Goal: Navigation & Orientation: Find specific page/section

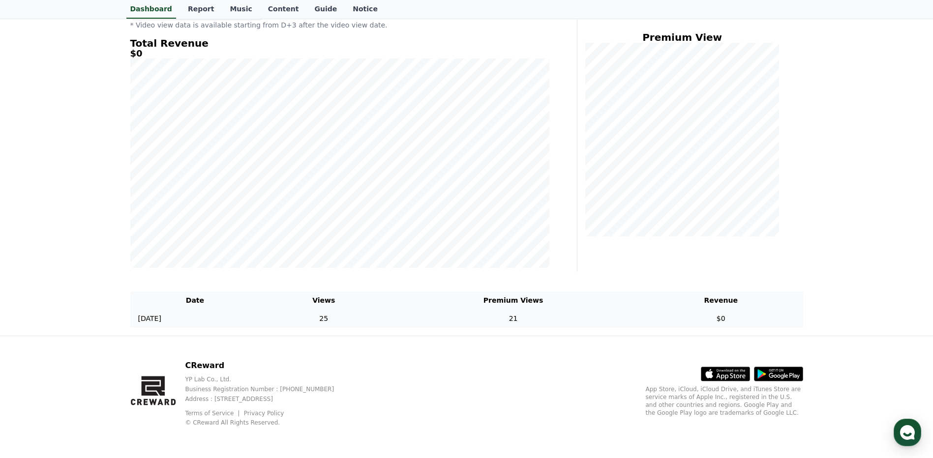
click at [727, 319] on td "$0" at bounding box center [721, 319] width 164 height 18
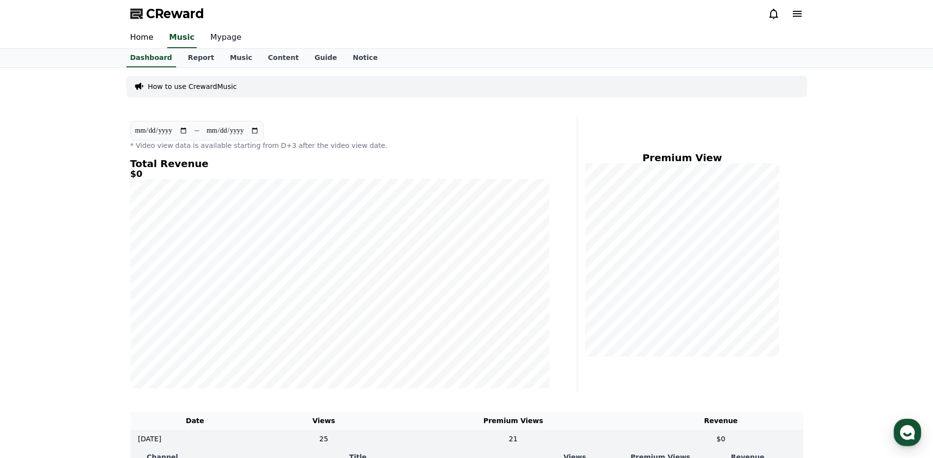
click at [225, 44] on link "Mypage" at bounding box center [226, 38] width 47 height 21
select select "**********"
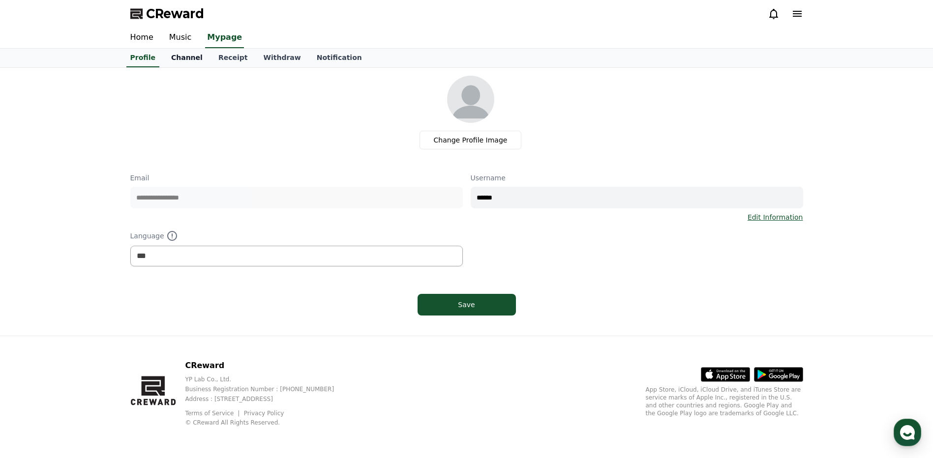
click at [187, 59] on link "Channel" at bounding box center [186, 58] width 47 height 19
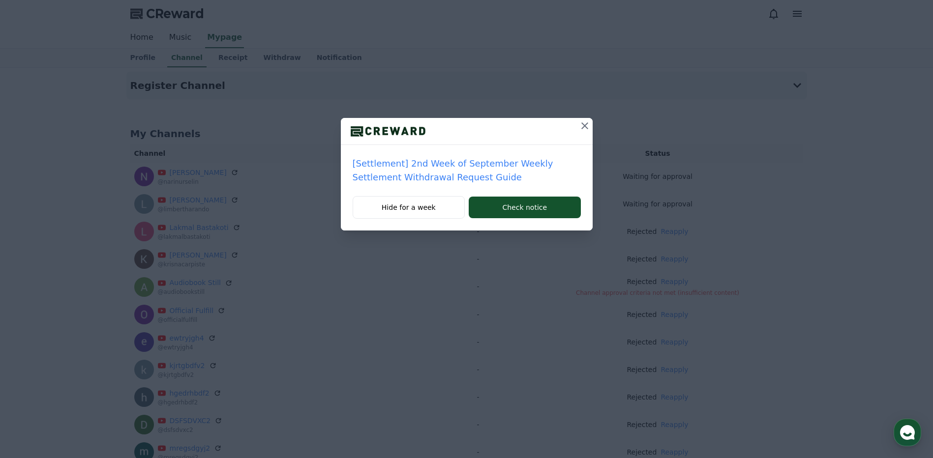
click at [591, 128] on button at bounding box center [585, 126] width 16 height 16
click at [582, 125] on icon at bounding box center [585, 126] width 12 height 12
